Goal: Task Accomplishment & Management: Use online tool/utility

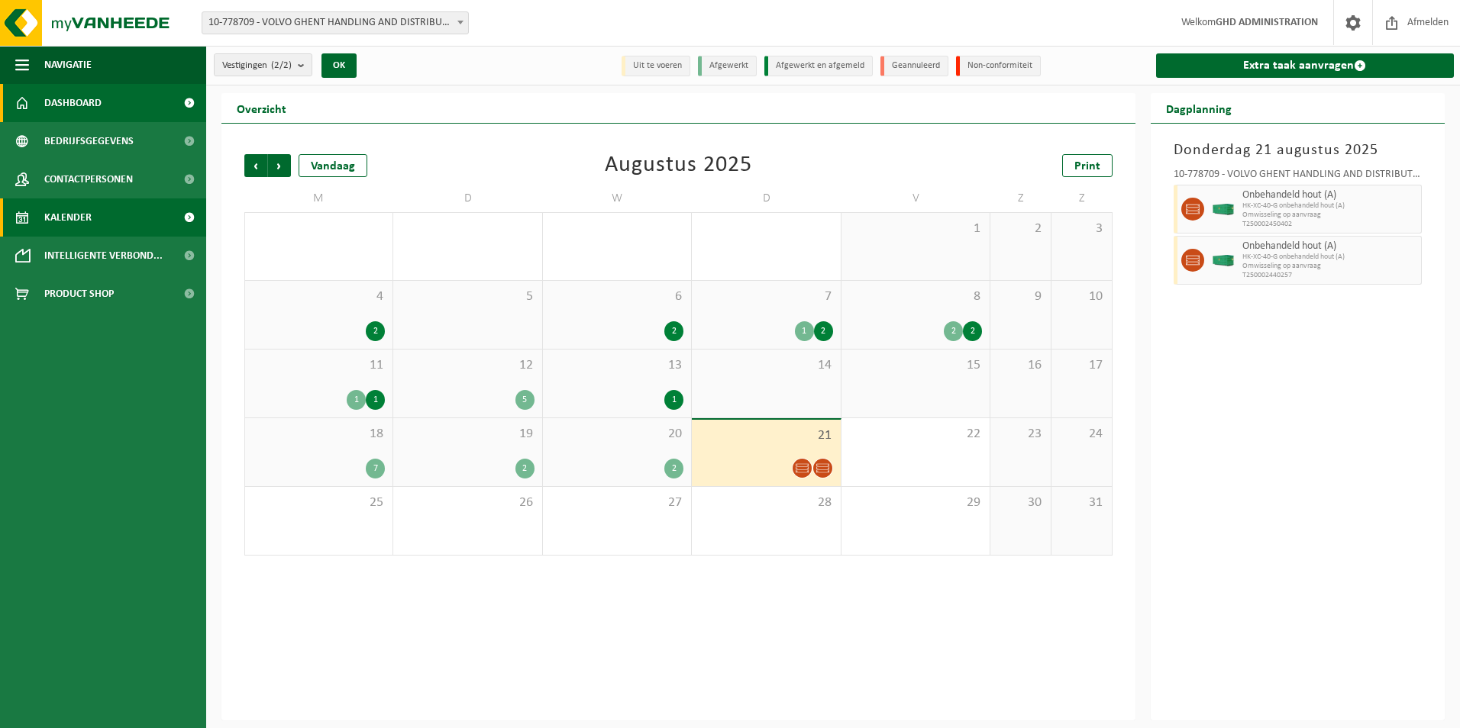
click at [128, 122] on span "Bedrijfsgegevens" at bounding box center [88, 141] width 89 height 38
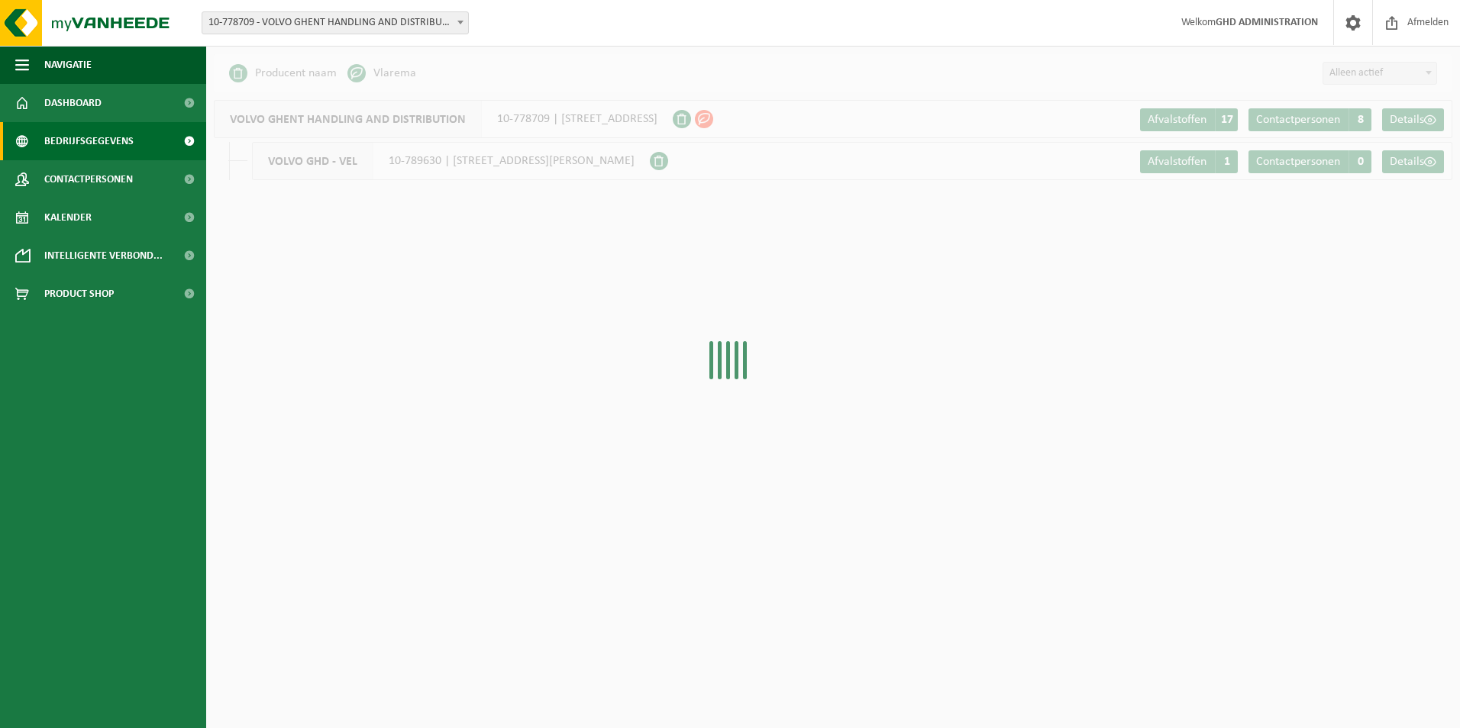
click at [122, 104] on link "Dashboard" at bounding box center [103, 103] width 206 height 38
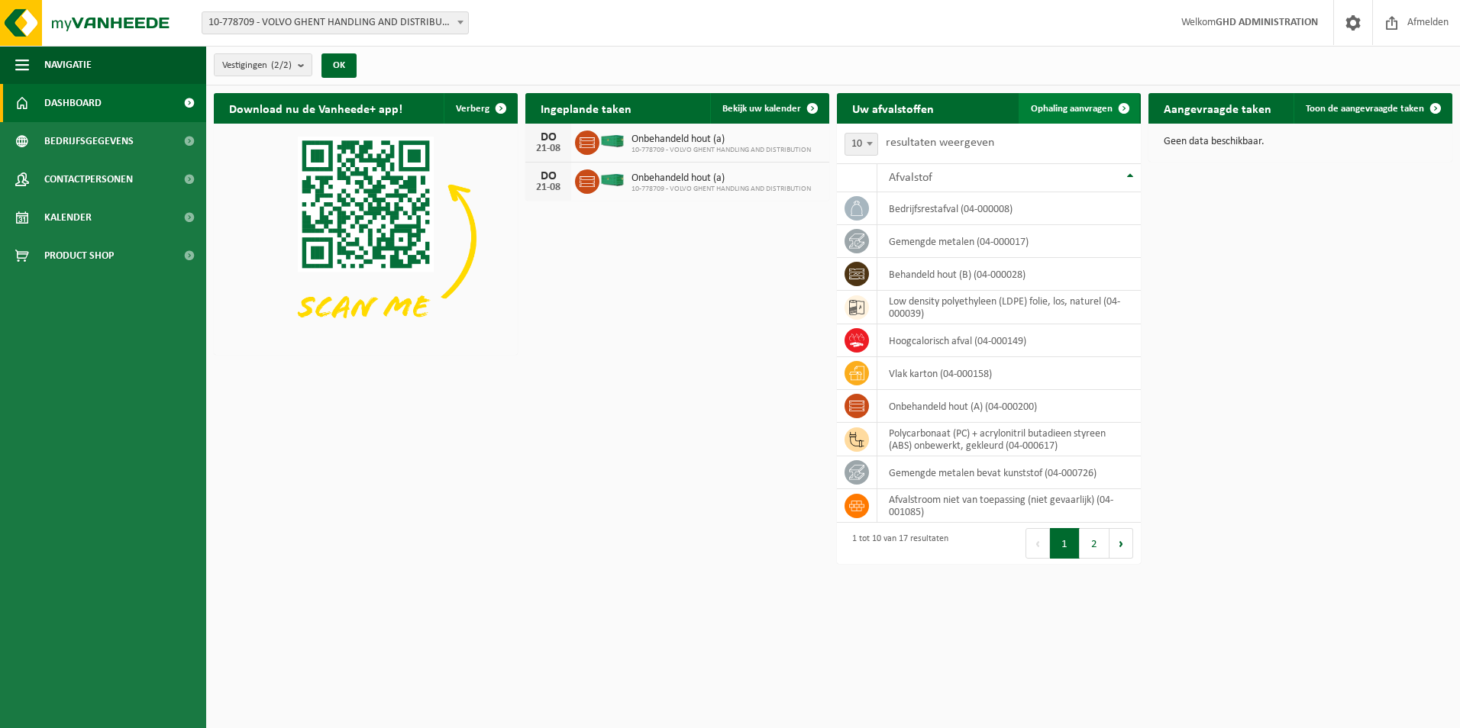
click at [1094, 110] on span "Ophaling aanvragen" at bounding box center [1072, 109] width 82 height 10
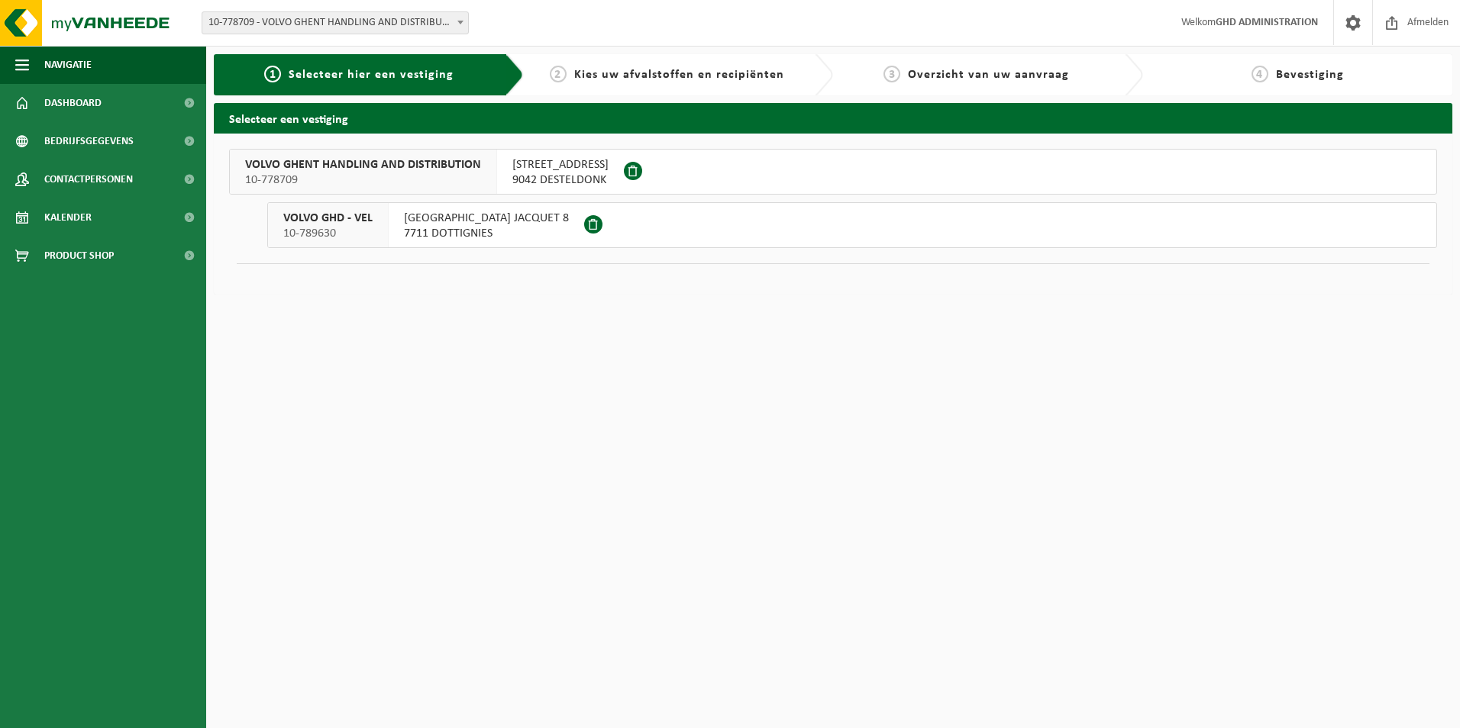
click at [590, 166] on span "SKALDENSTRAAT 102" at bounding box center [560, 164] width 96 height 15
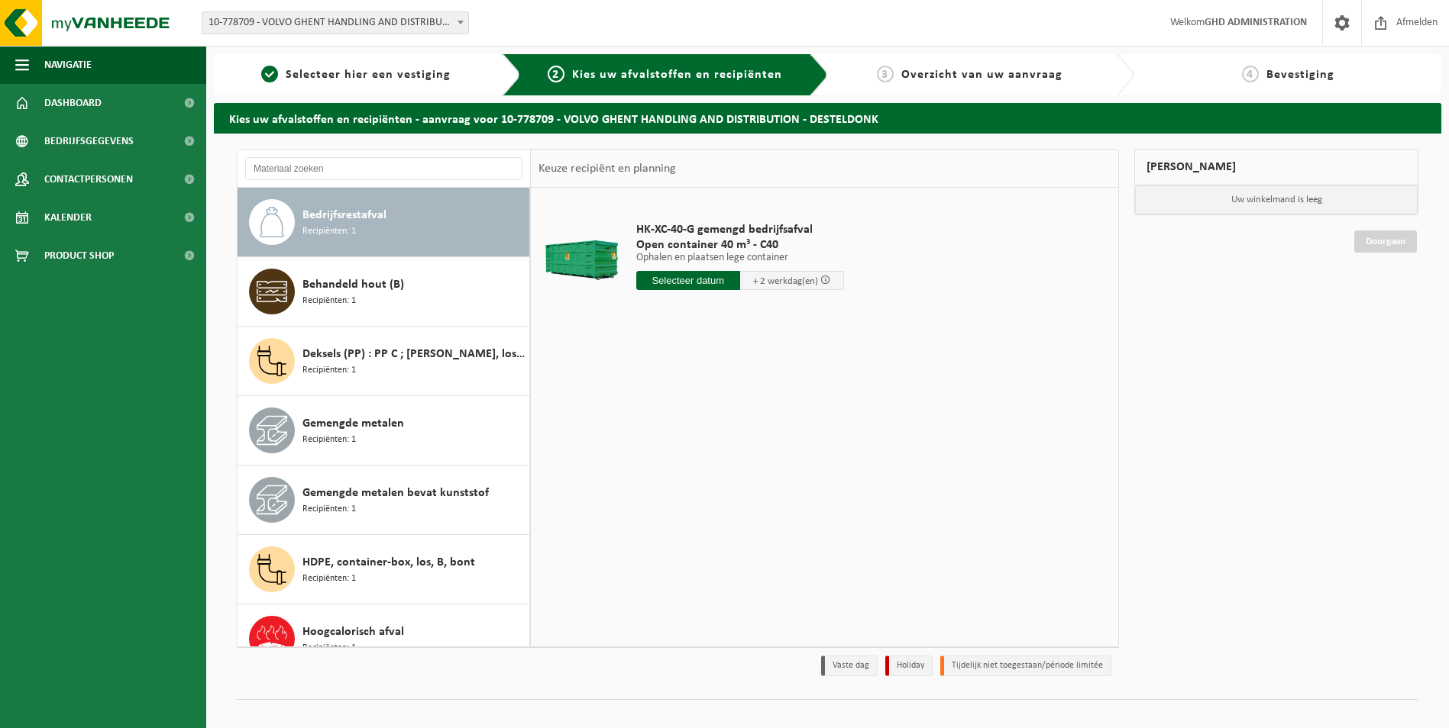
click at [409, 218] on div "Bedrijfsrestafval Recipiënten: 1" at bounding box center [413, 222] width 223 height 46
click at [698, 280] on input "text" at bounding box center [688, 280] width 104 height 19
click at [758, 436] on div "22" at bounding box center [757, 440] width 27 height 24
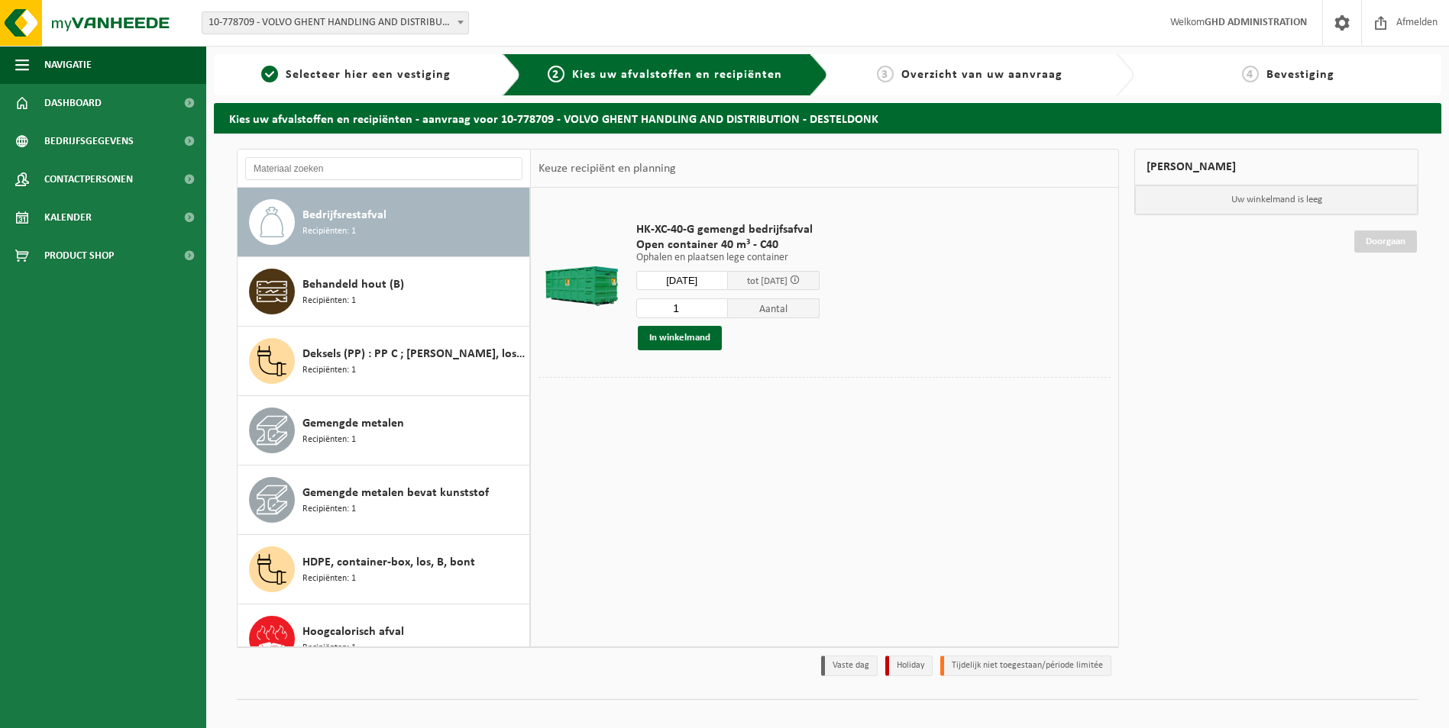
type input "Van 2025-08-22"
click at [696, 339] on button "In winkelmand" at bounding box center [680, 338] width 84 height 24
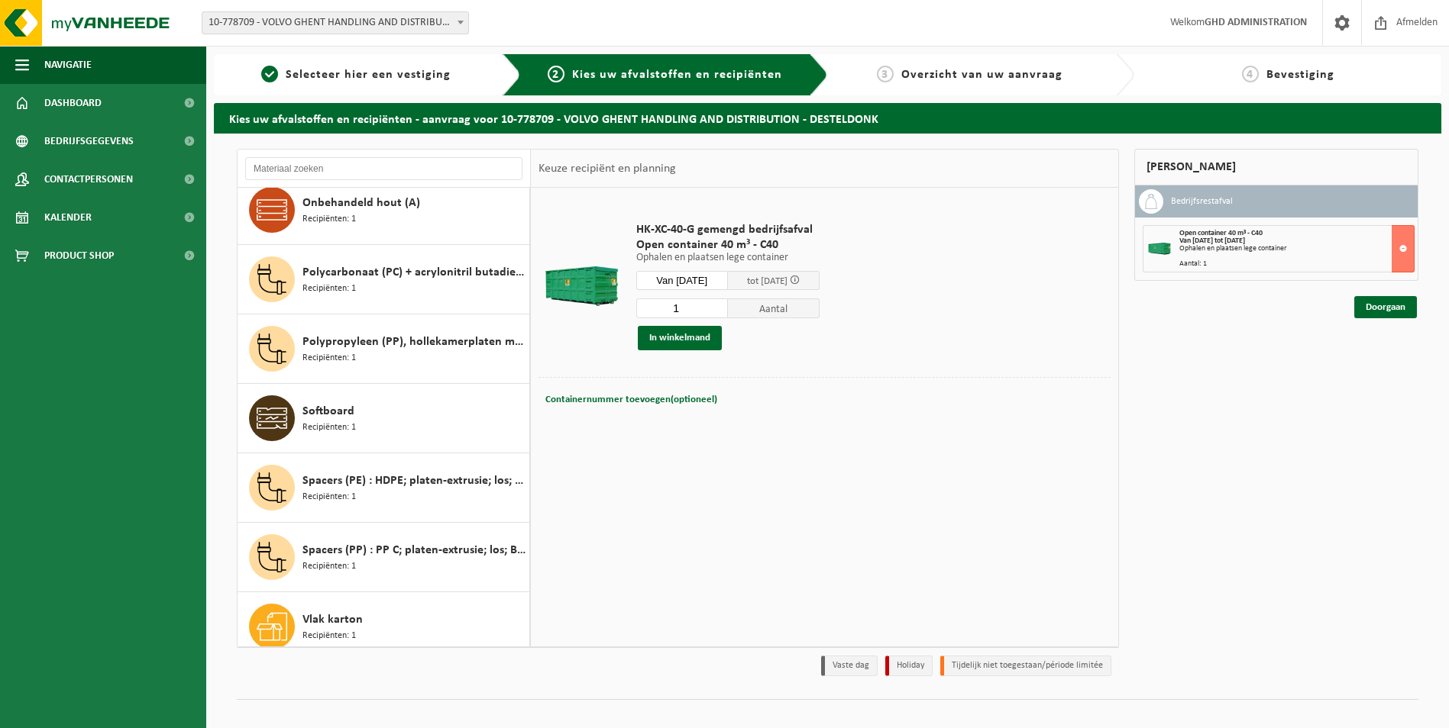
scroll to position [652, 0]
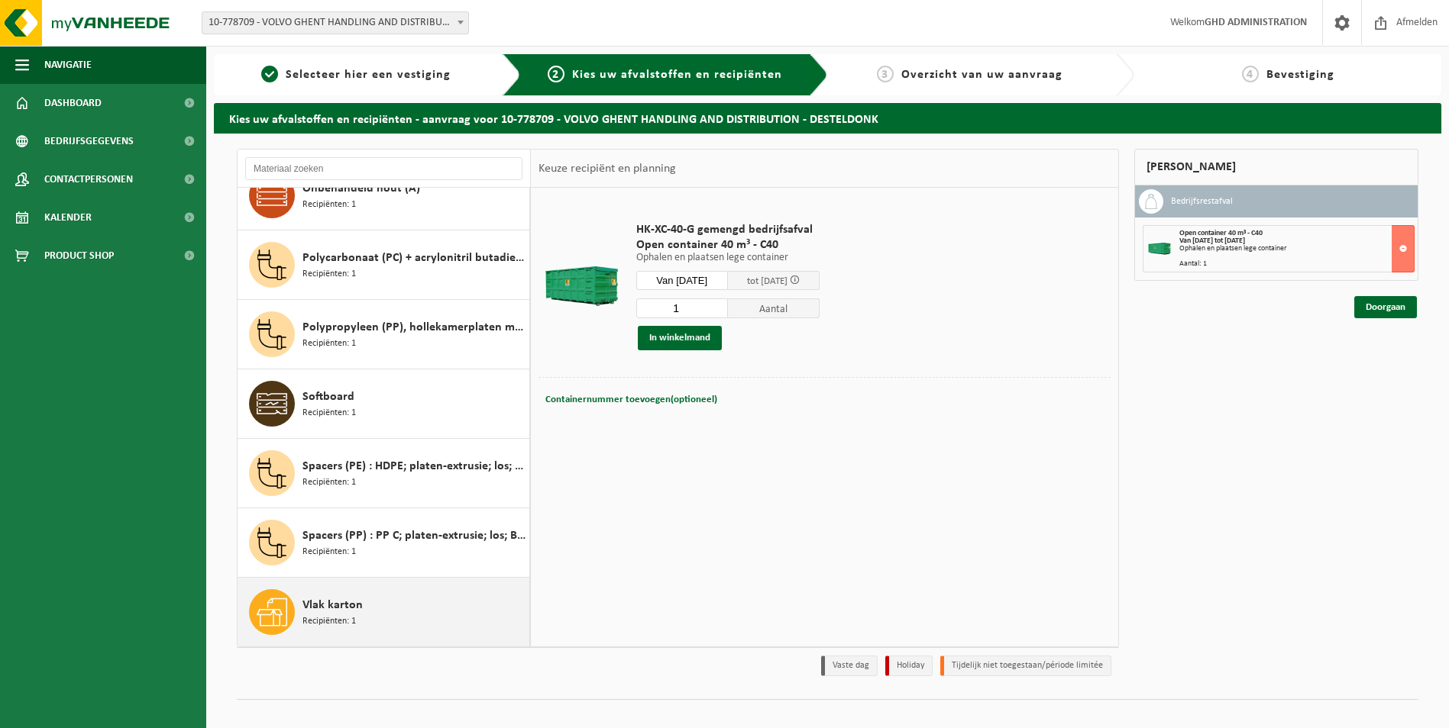
click at [338, 615] on span "Recipiënten: 1" at bounding box center [328, 622] width 53 height 15
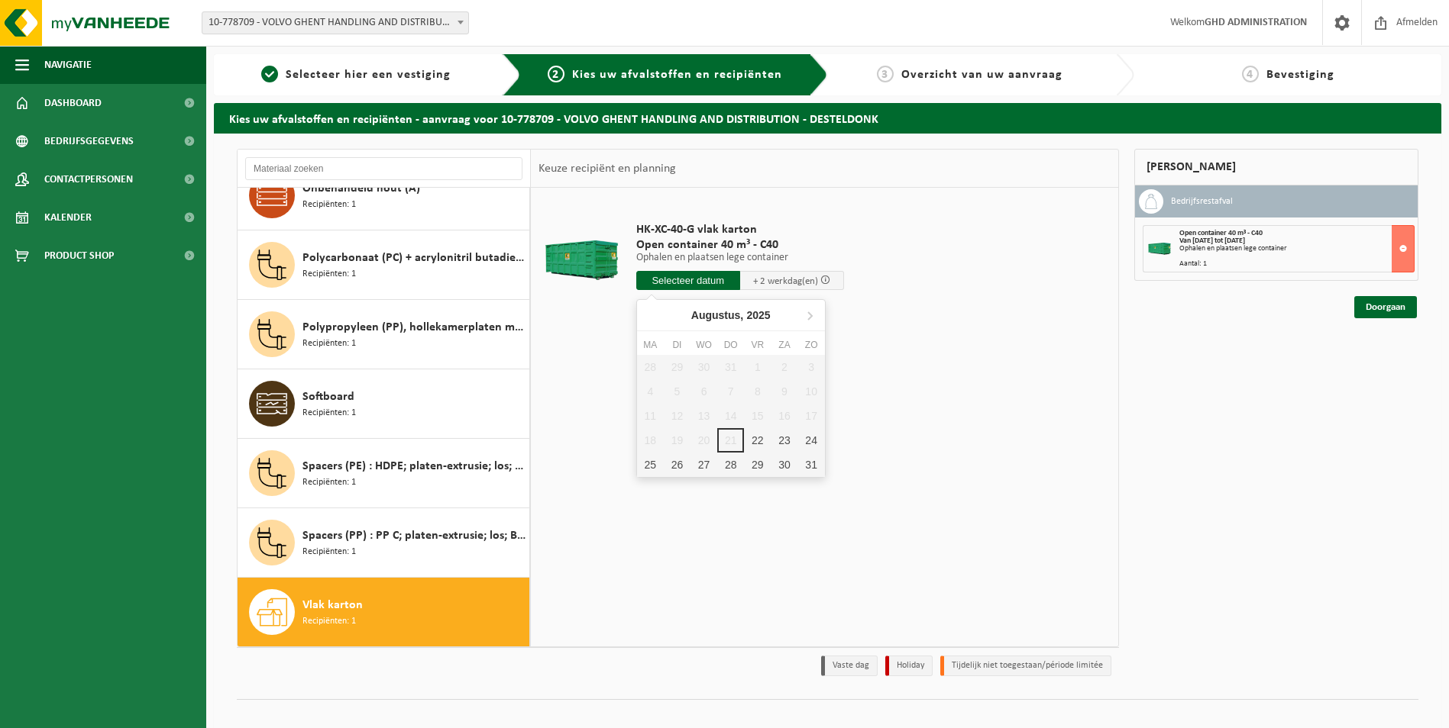
click at [703, 283] on input "text" at bounding box center [688, 280] width 104 height 19
click at [761, 441] on div "22" at bounding box center [757, 440] width 27 height 24
type input "Van 2025-08-22"
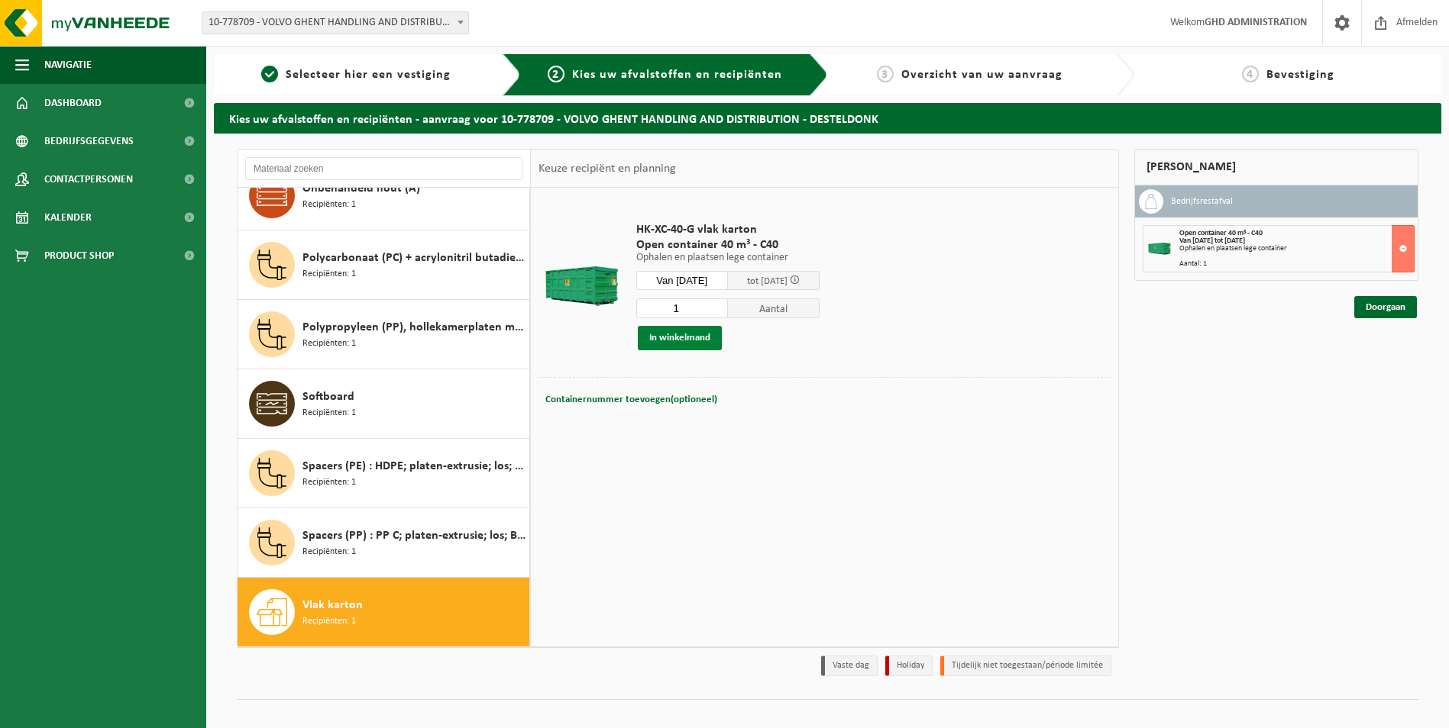
click at [696, 336] on button "In winkelmand" at bounding box center [680, 338] width 84 height 24
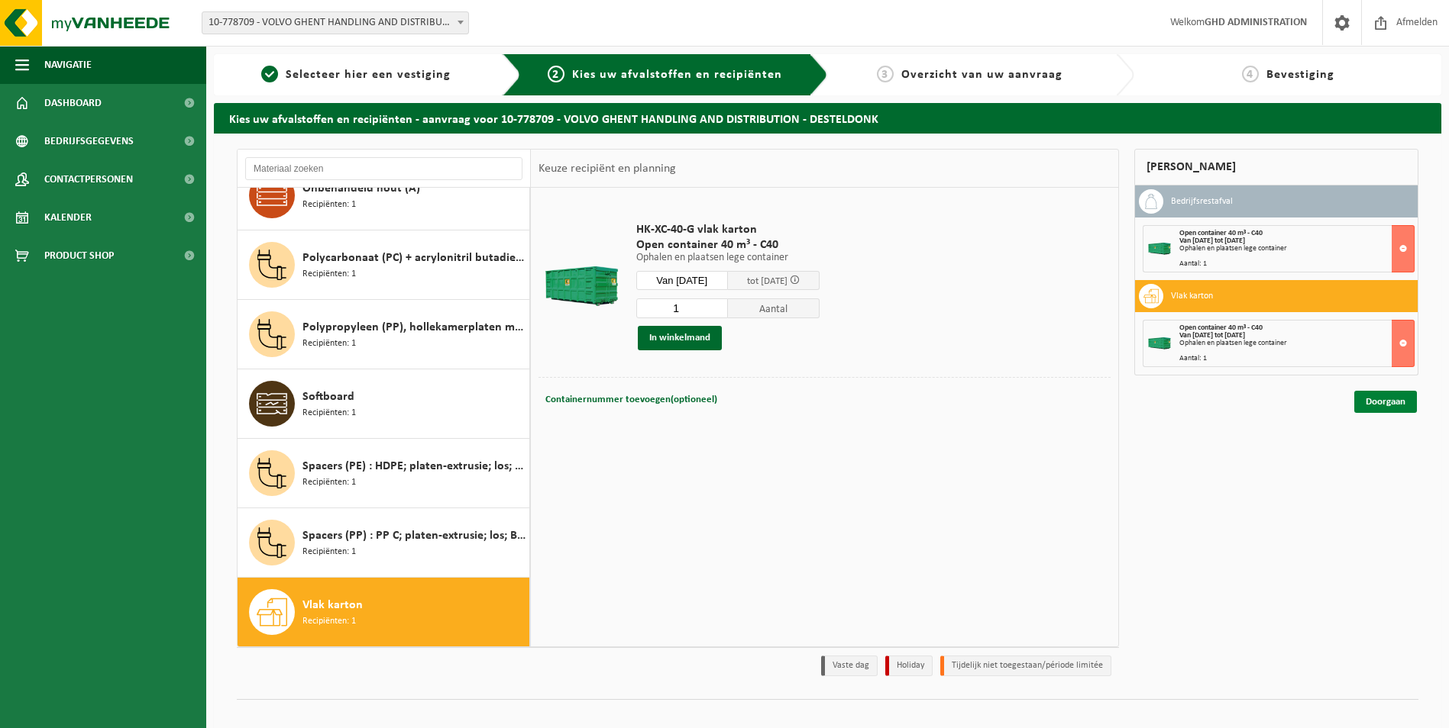
click at [1371, 404] on link "Doorgaan" at bounding box center [1385, 402] width 63 height 22
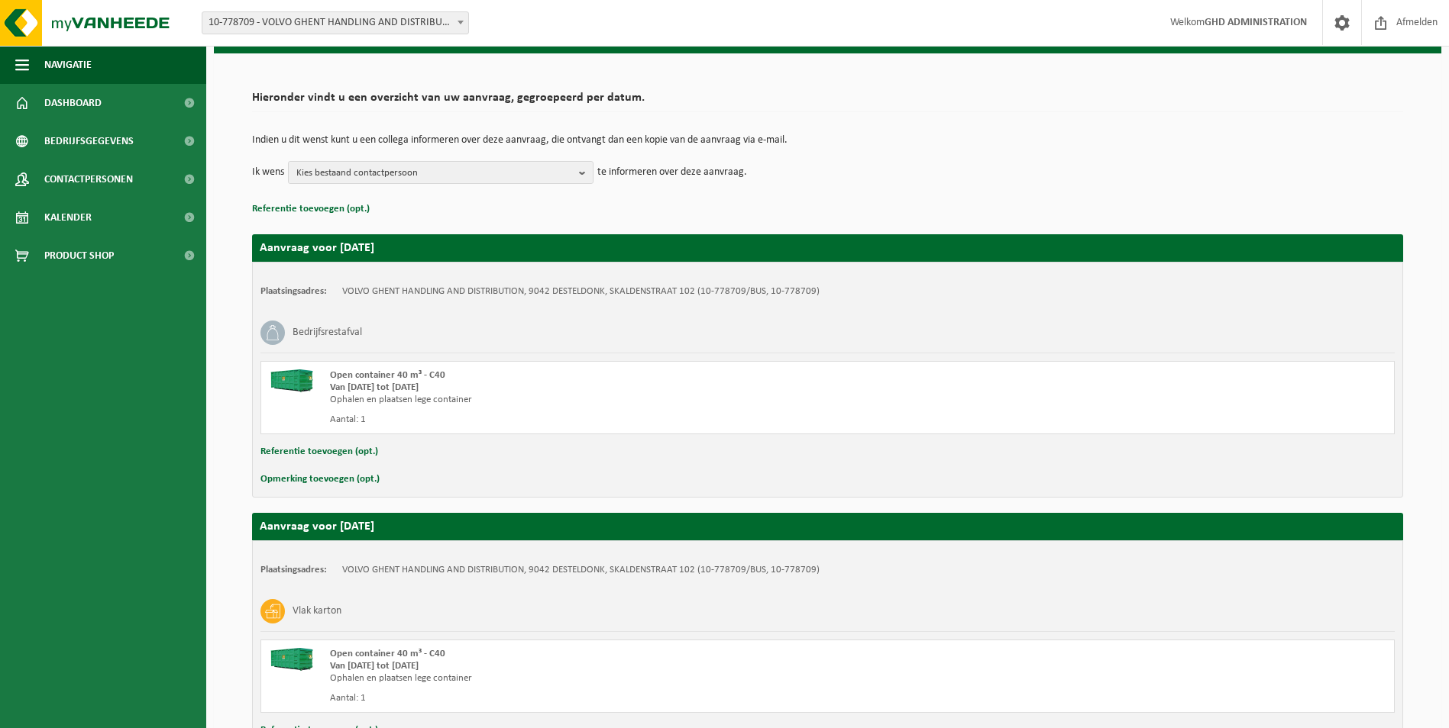
scroll to position [205, 0]
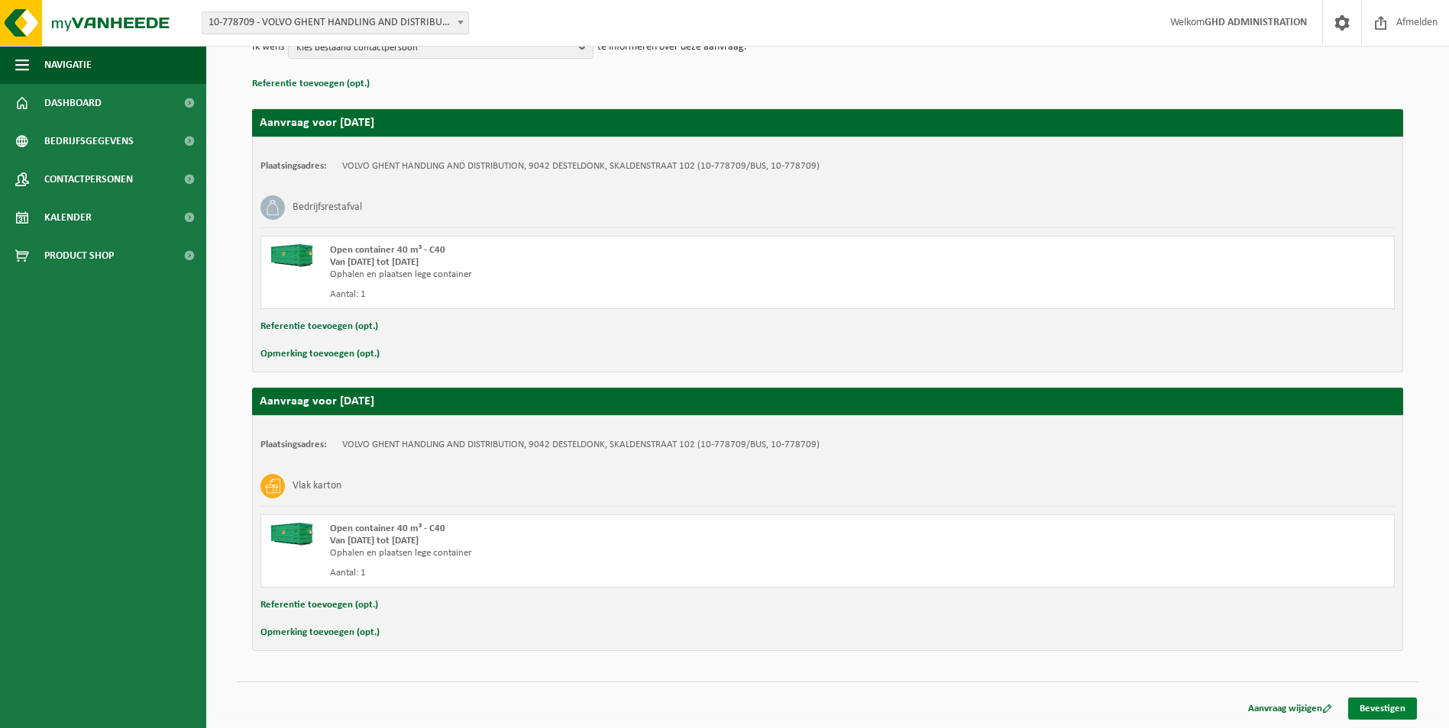
click at [1386, 702] on link "Bevestigen" at bounding box center [1382, 709] width 69 height 22
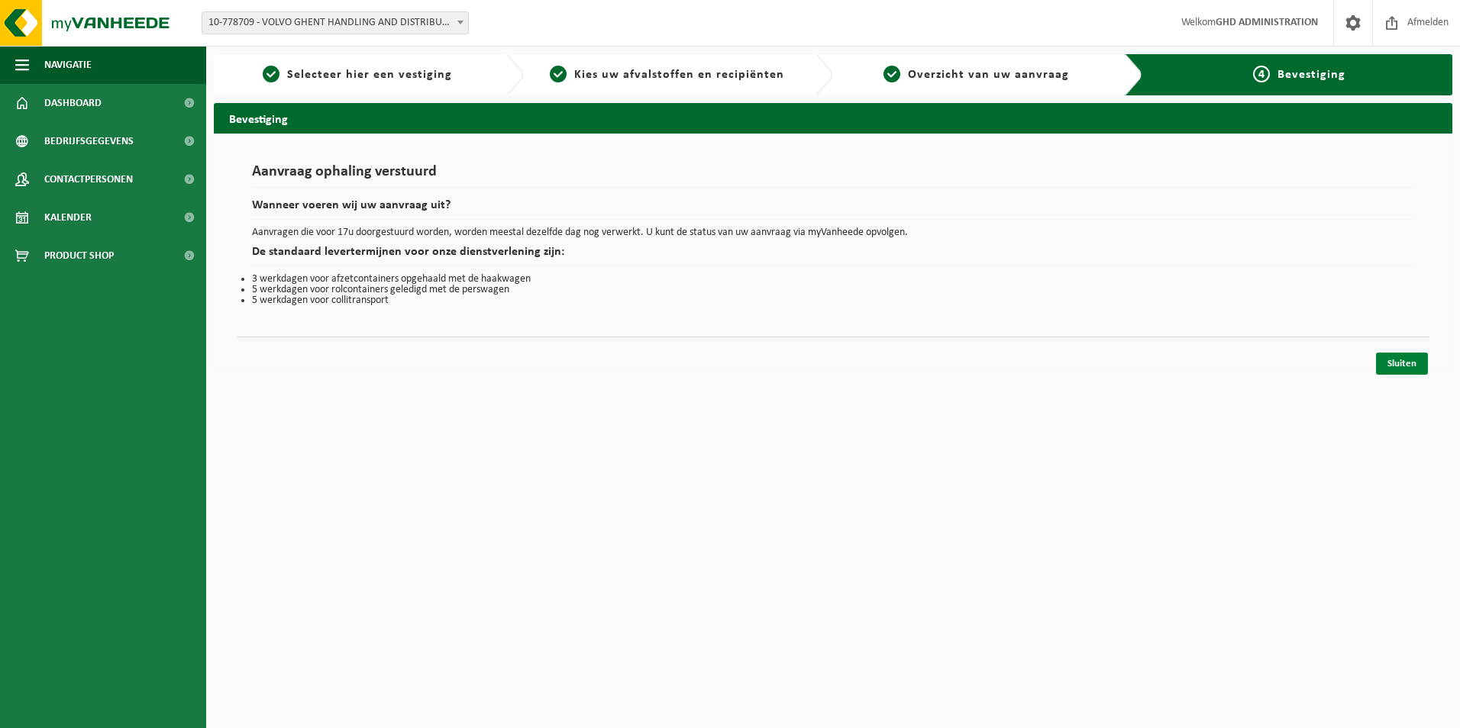
click at [1391, 363] on link "Sluiten" at bounding box center [1402, 364] width 52 height 22
